Goal: Task Accomplishment & Management: Manage account settings

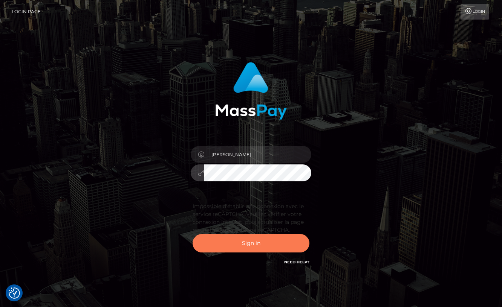
click at [229, 242] on button "Sign in" at bounding box center [251, 243] width 117 height 18
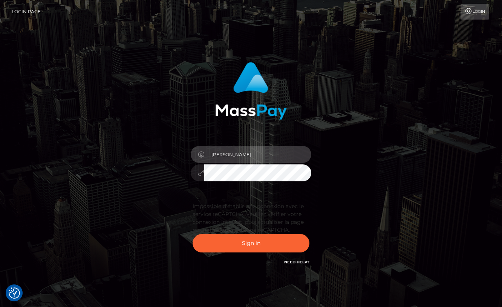
click at [249, 157] on input "Lou Jacobée" at bounding box center [257, 154] width 107 height 17
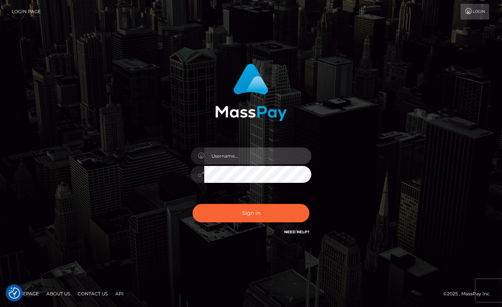
type input "Lou Jacobée"
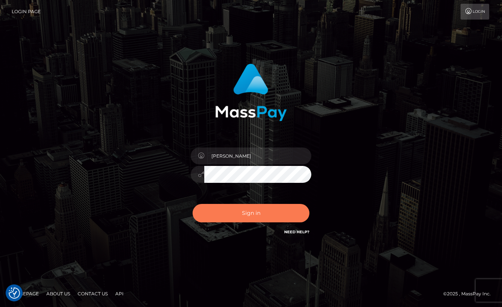
click at [245, 212] on button "Sign in" at bounding box center [251, 213] width 117 height 18
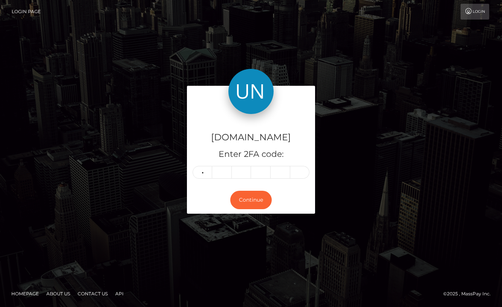
type input "2"
type input "6"
type input "8"
type input "6"
type input "0"
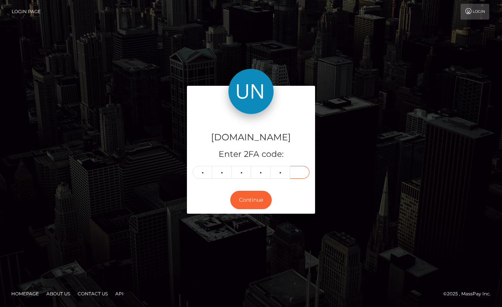
type input "4"
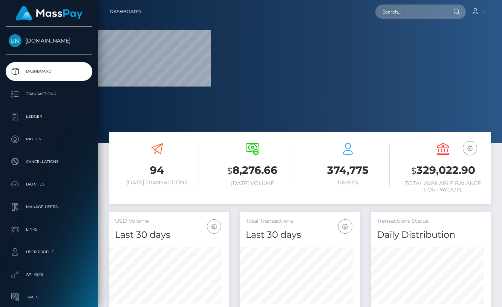
scroll to position [133, 120]
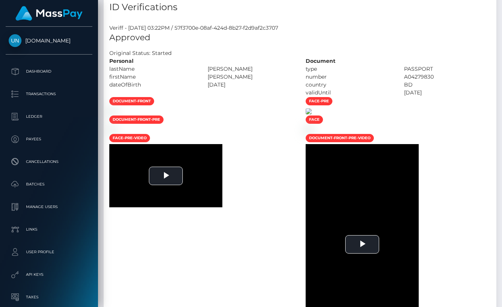
scroll to position [388, 0]
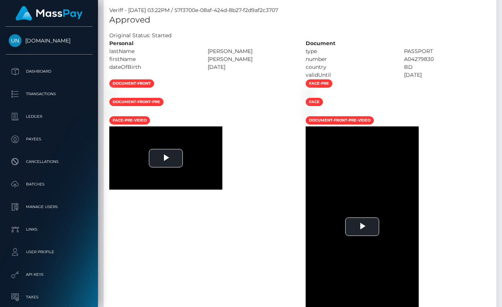
click at [151, 6] on div "Veriff - [DATE] 03:22PM / 57f3700e-08af-424d-8b27-f2d9af2c3707" at bounding box center [300, 10] width 393 height 8
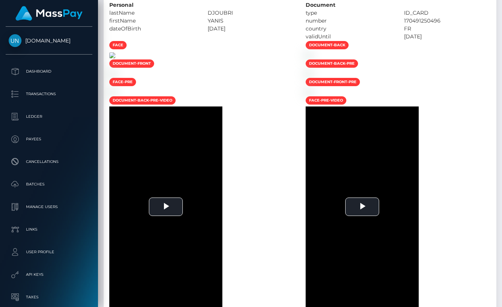
scroll to position [492, 0]
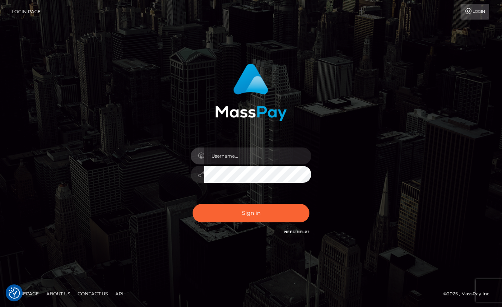
checkbox input "true"
